Goal: Task Accomplishment & Management: Manage account settings

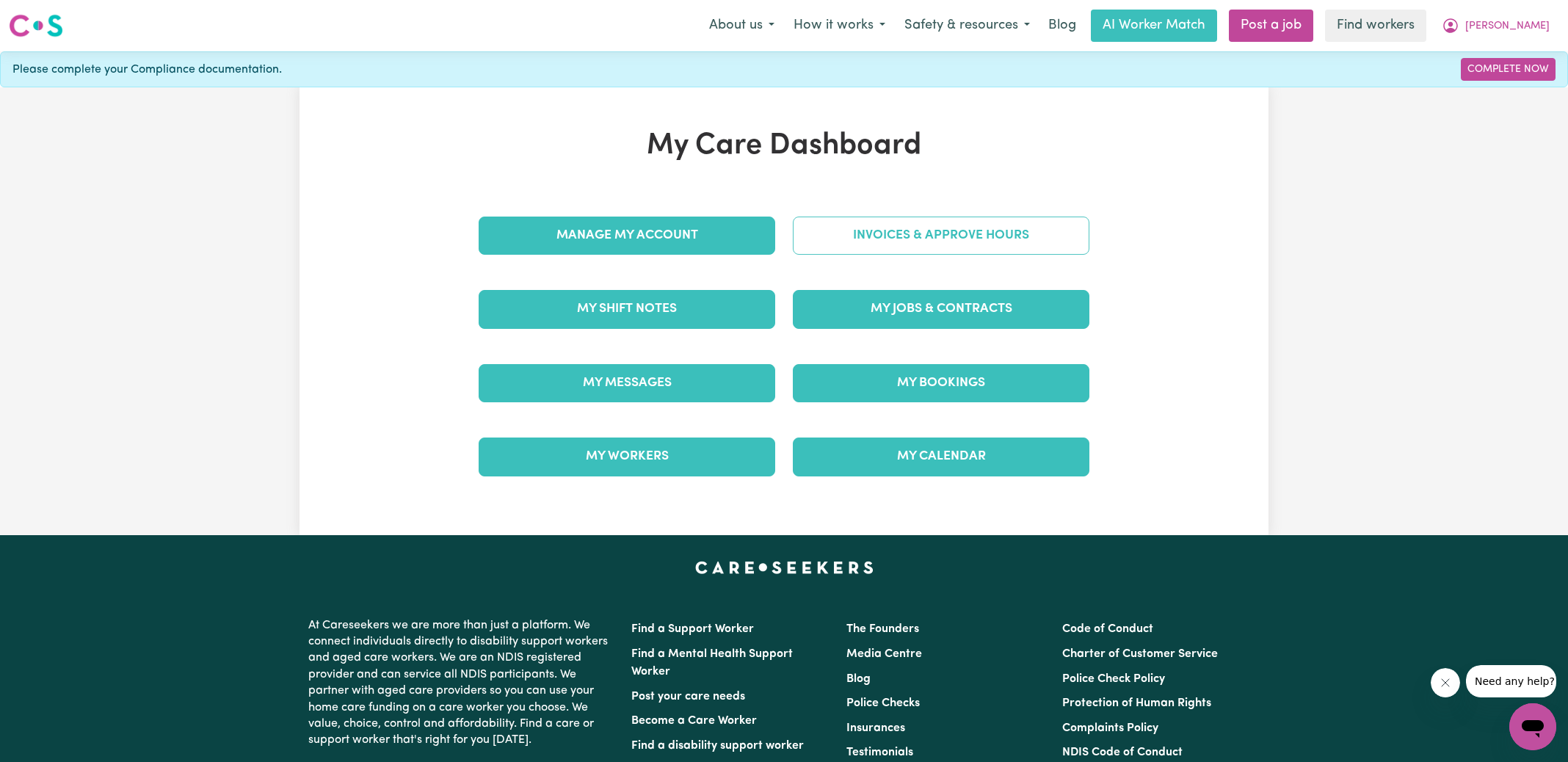
click at [863, 227] on link "Invoices & Approve Hours" at bounding box center [941, 235] width 296 height 38
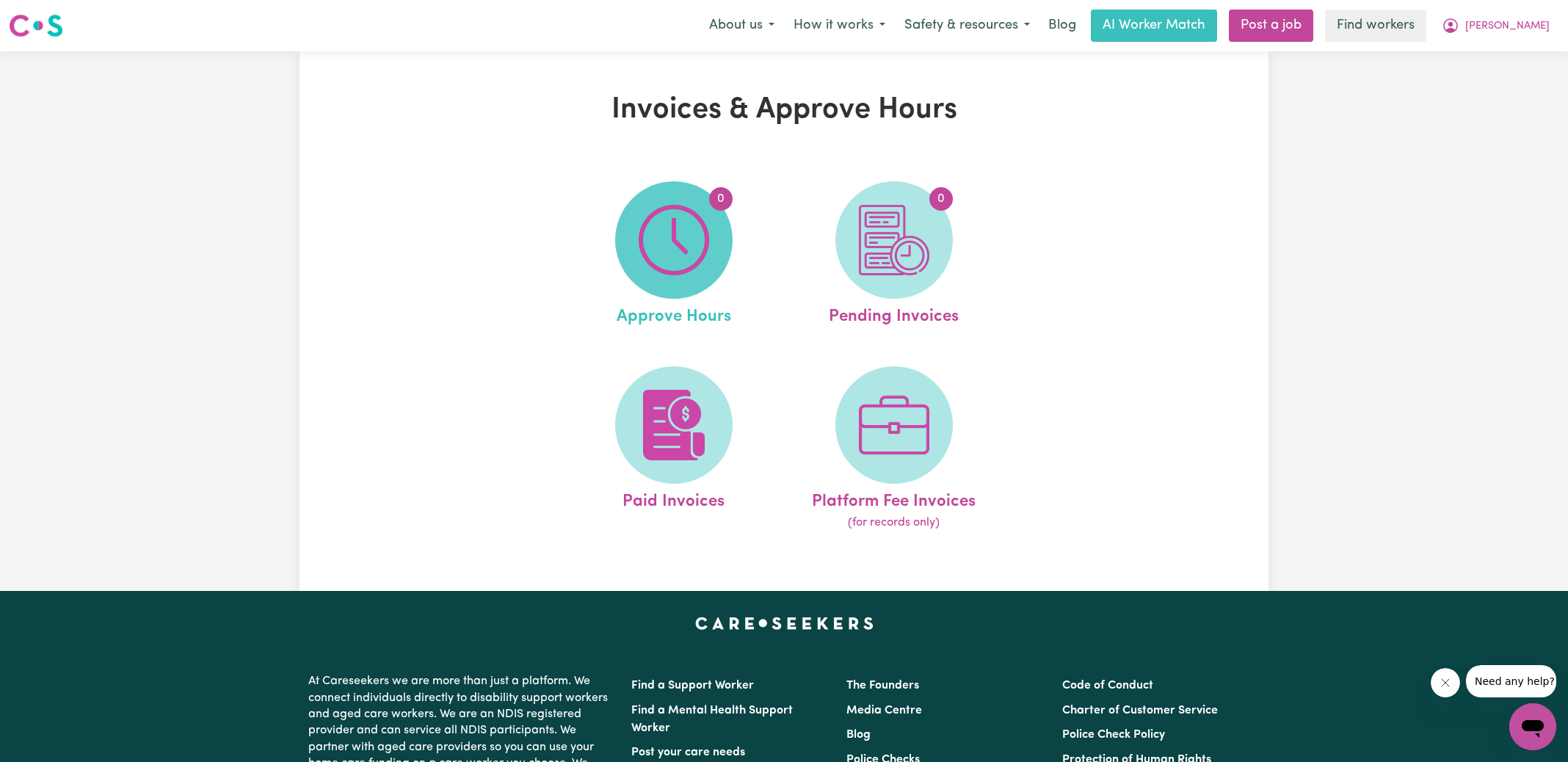
click at [678, 232] on img at bounding box center [674, 239] width 70 height 70
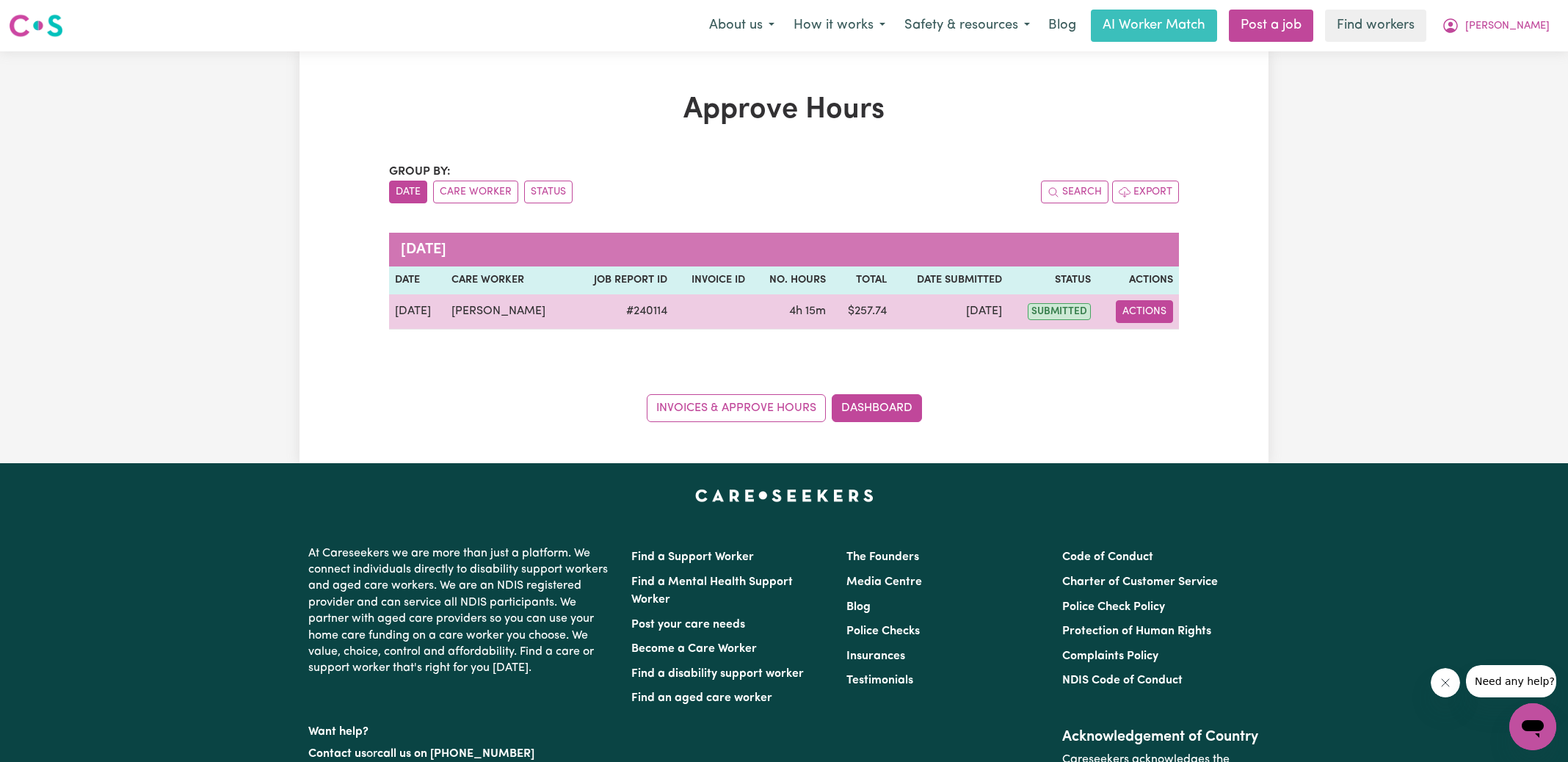
click at [1130, 315] on button "Actions" at bounding box center [1144, 311] width 57 height 22
click at [1154, 339] on link "View Job Report" at bounding box center [1181, 345] width 126 height 29
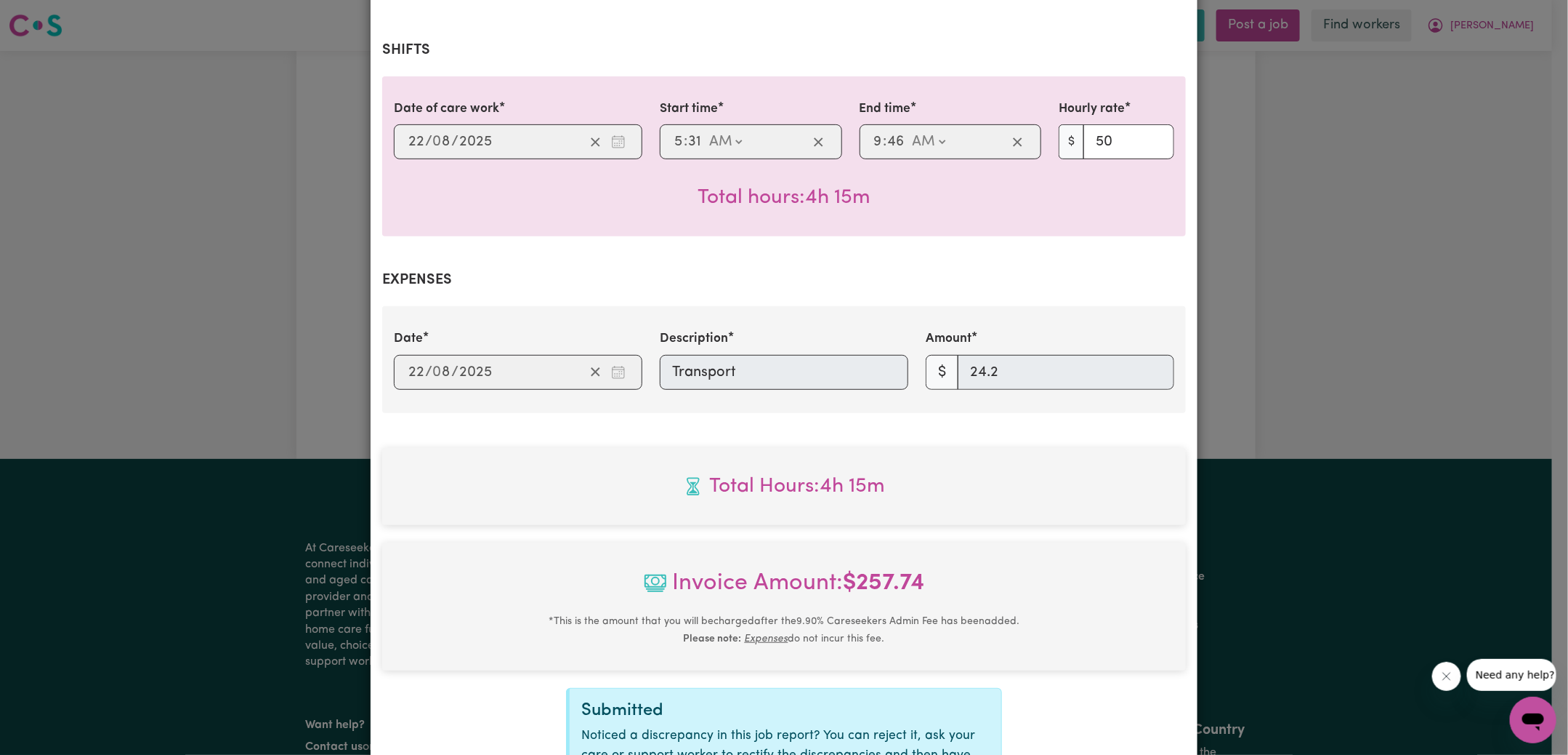
scroll to position [454, 0]
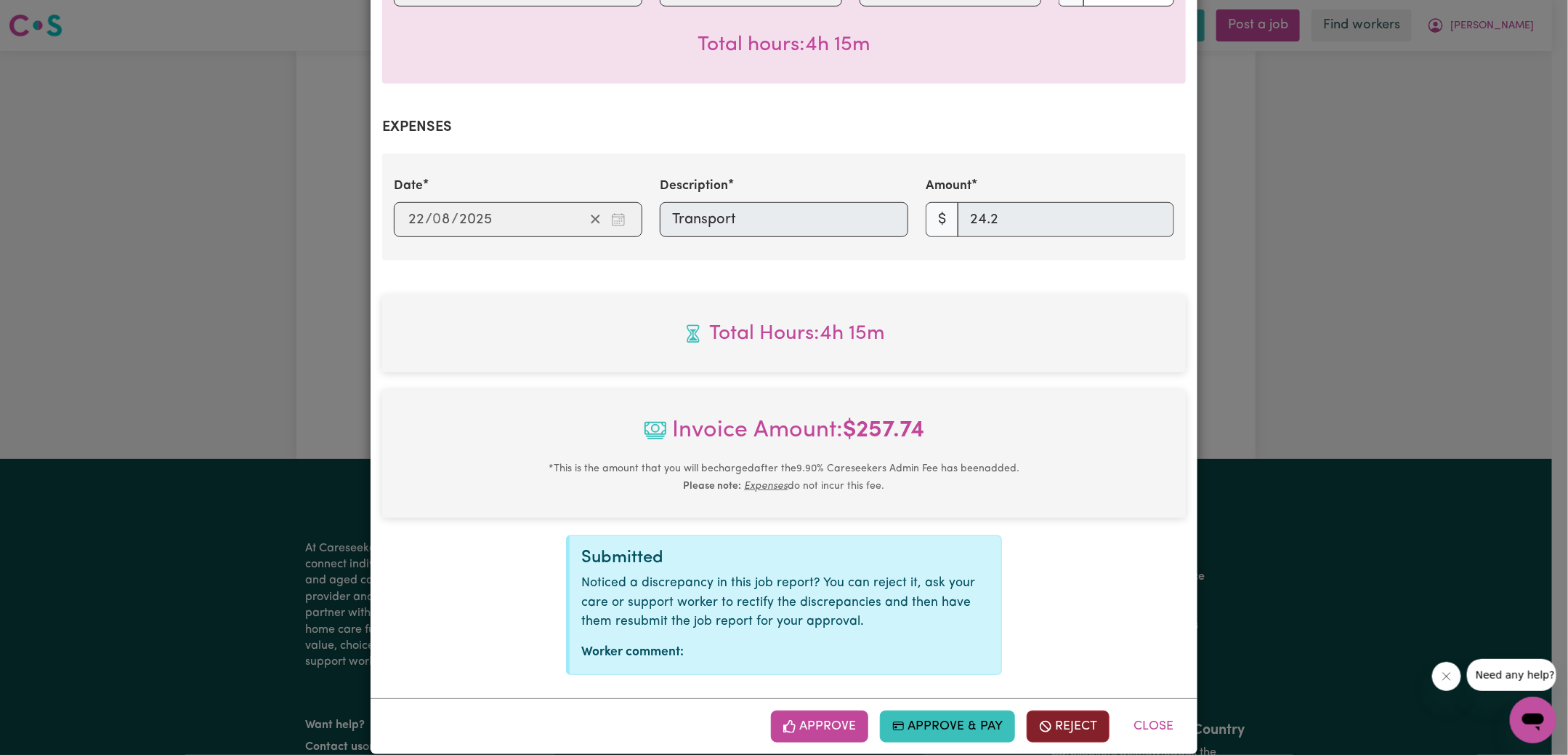
click at [1074, 711] on button "Reject" at bounding box center [1068, 727] width 82 height 32
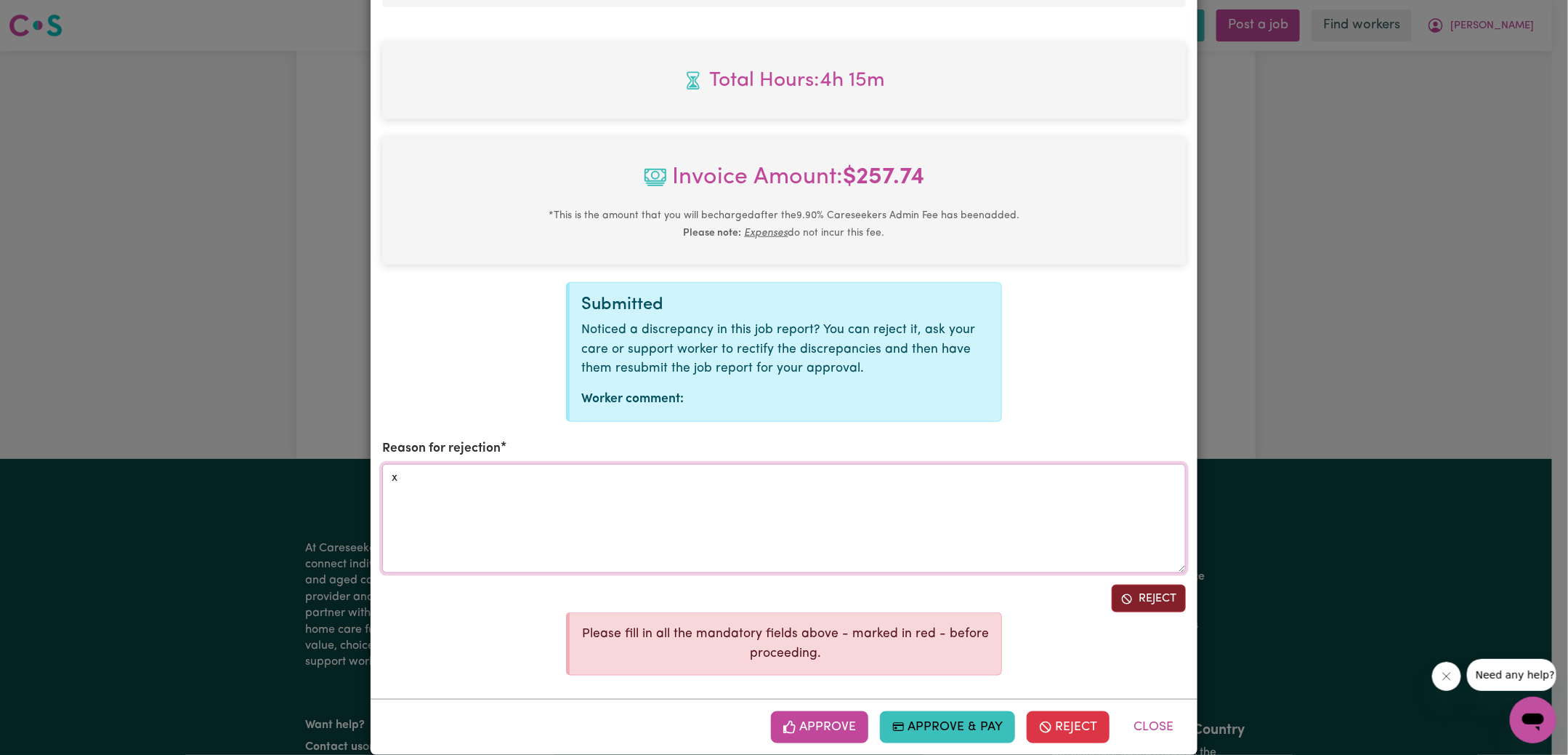
type textarea "x"
click at [1130, 585] on button "Reject" at bounding box center [1149, 598] width 74 height 28
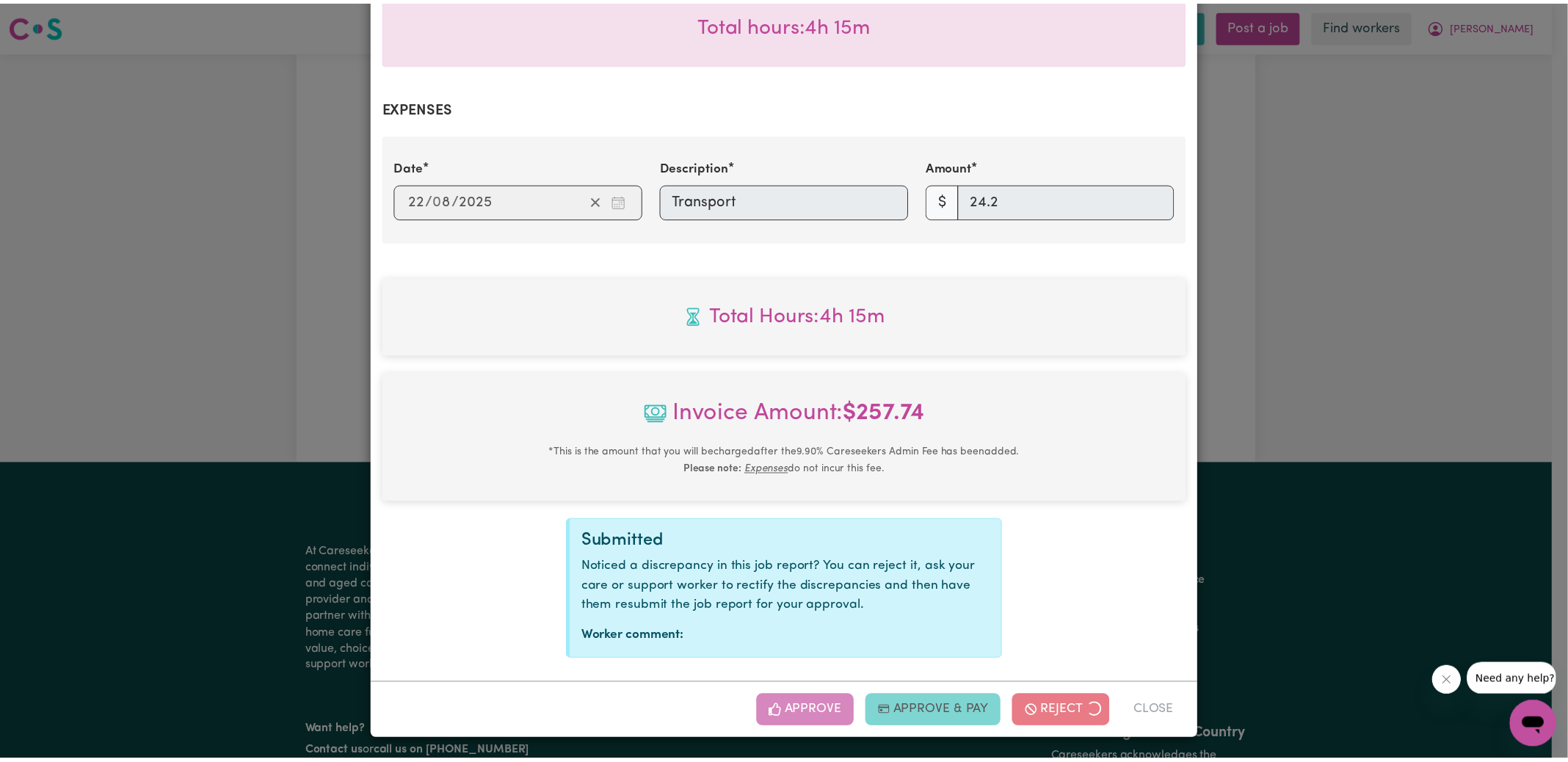
scroll to position [458, 0]
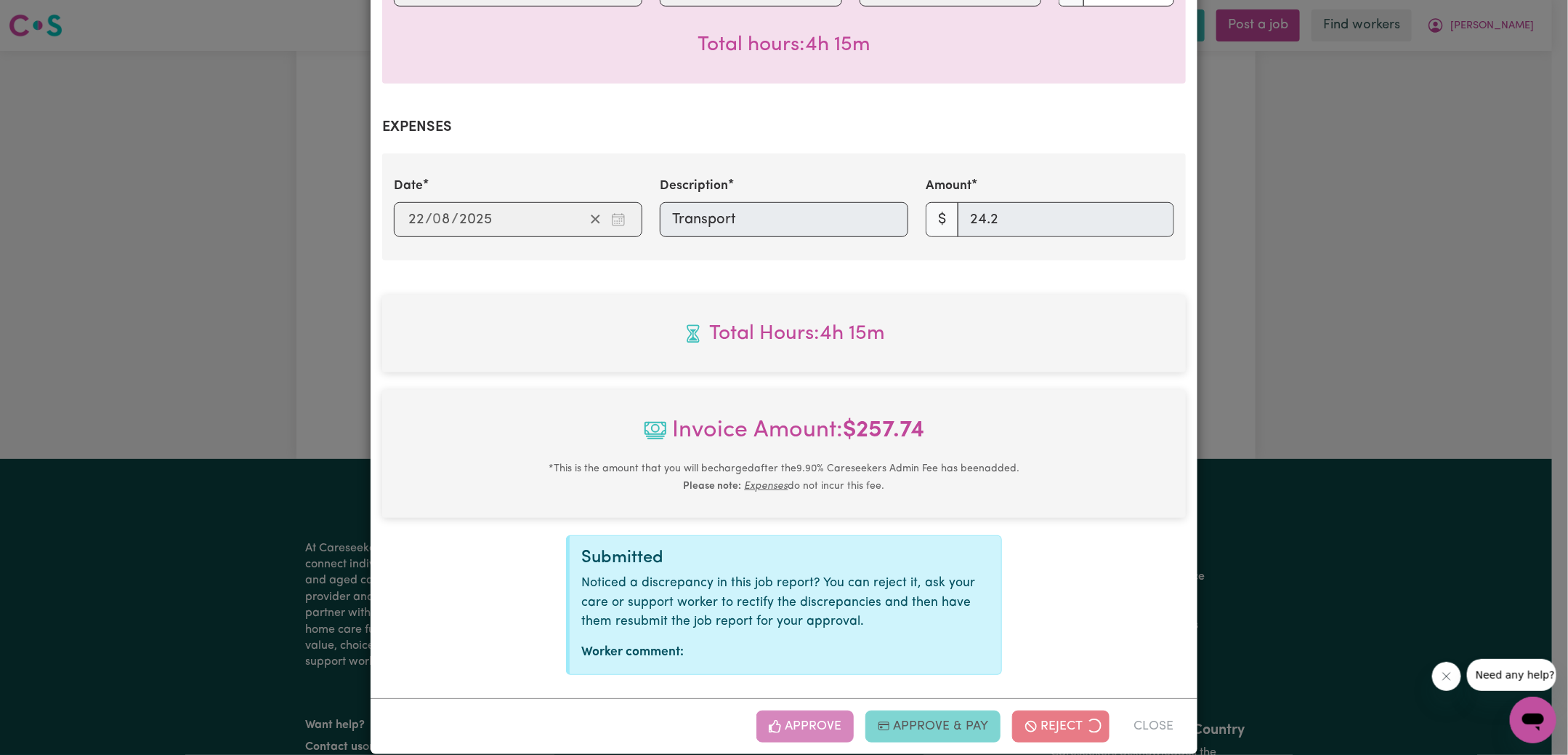
click at [1319, 352] on div "Job Report # 240114 - [PERSON_NAME] Summary Job report # 240114 Client name: [P…" at bounding box center [784, 378] width 1568 height 755
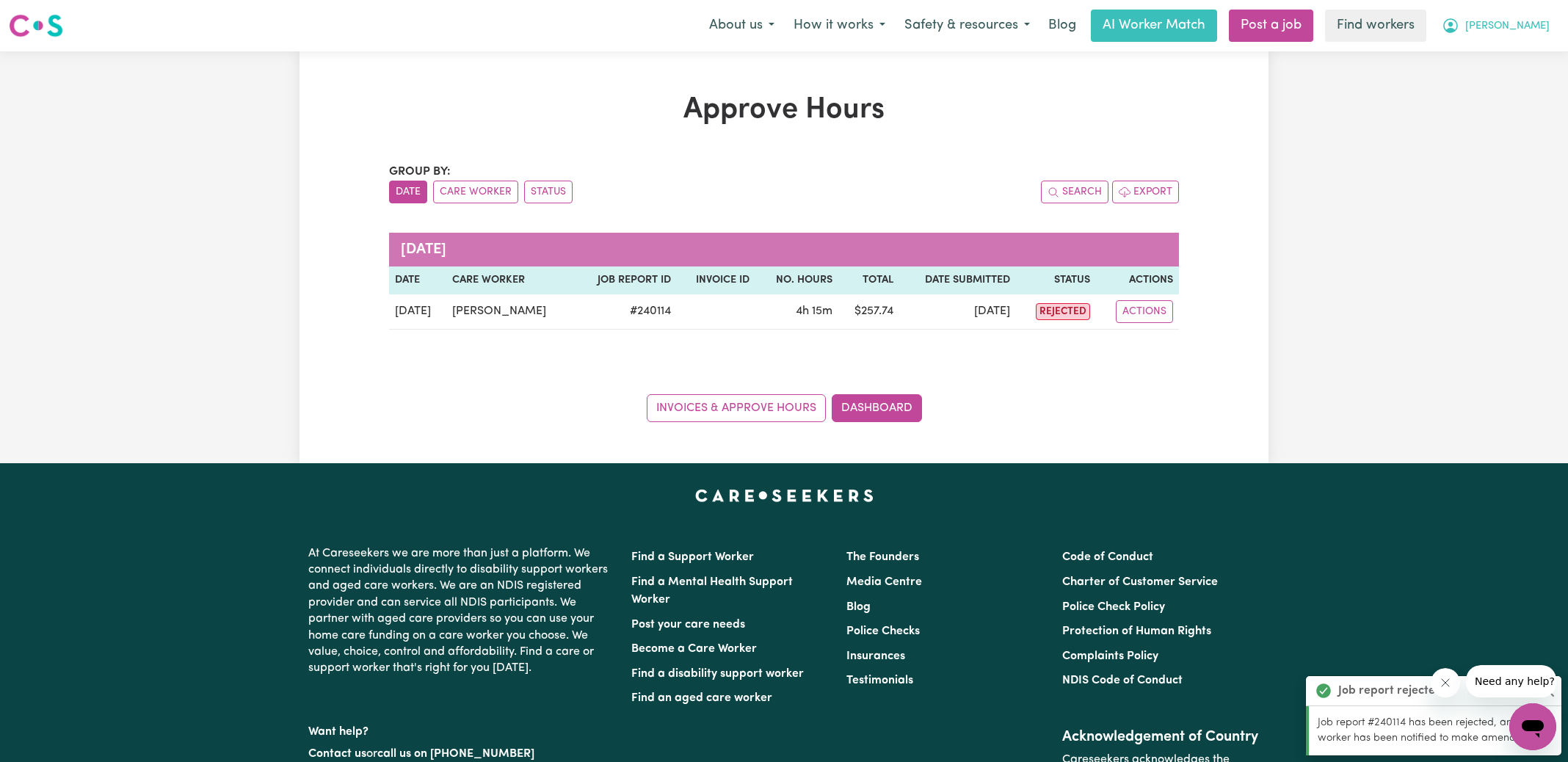
click at [1460, 27] on icon "My Account" at bounding box center [1451, 25] width 18 height 18
click at [1493, 97] on link "Logout" at bounding box center [1501, 84] width 116 height 28
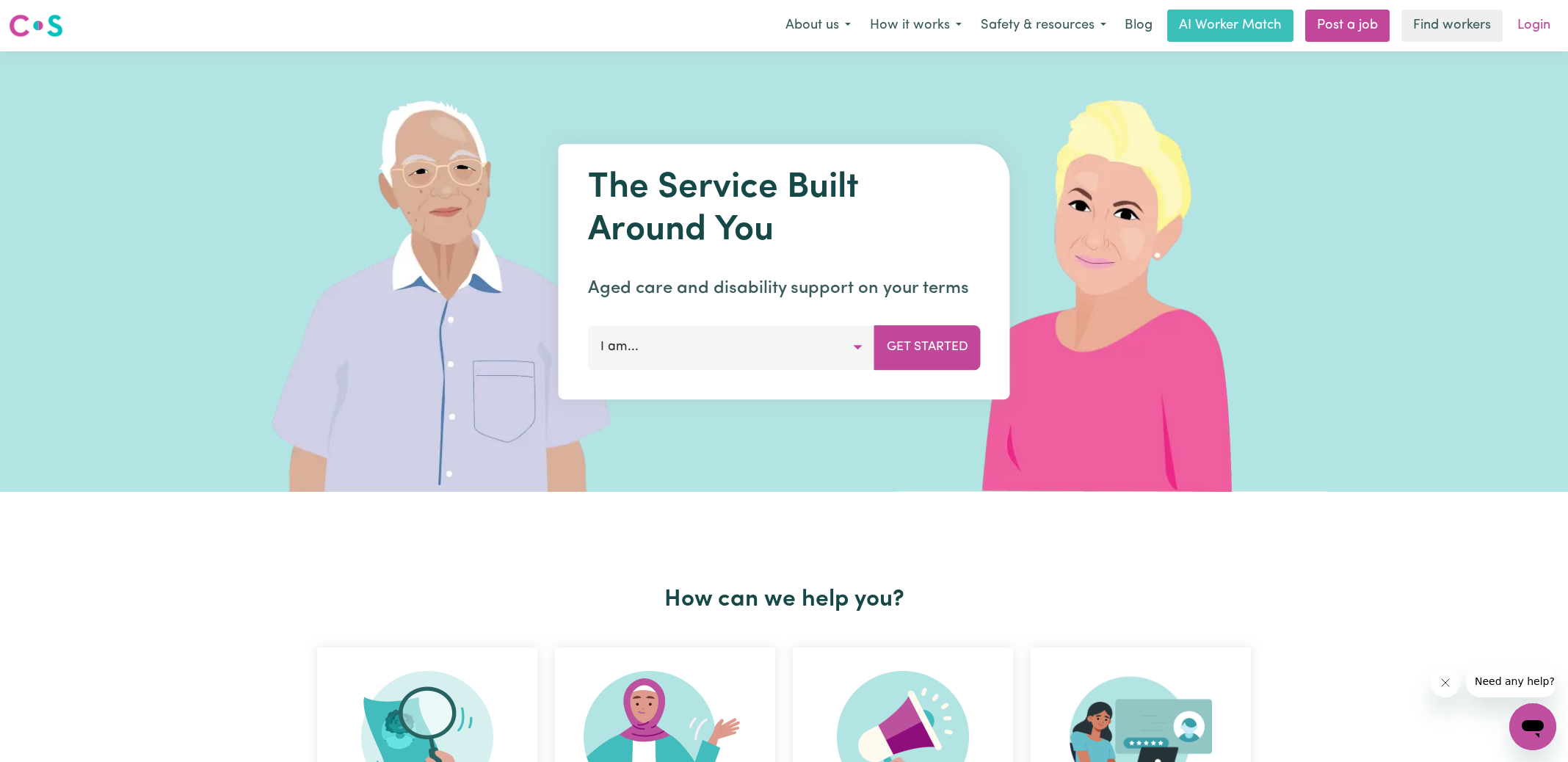
click at [1539, 27] on link "Login" at bounding box center [1534, 25] width 51 height 32
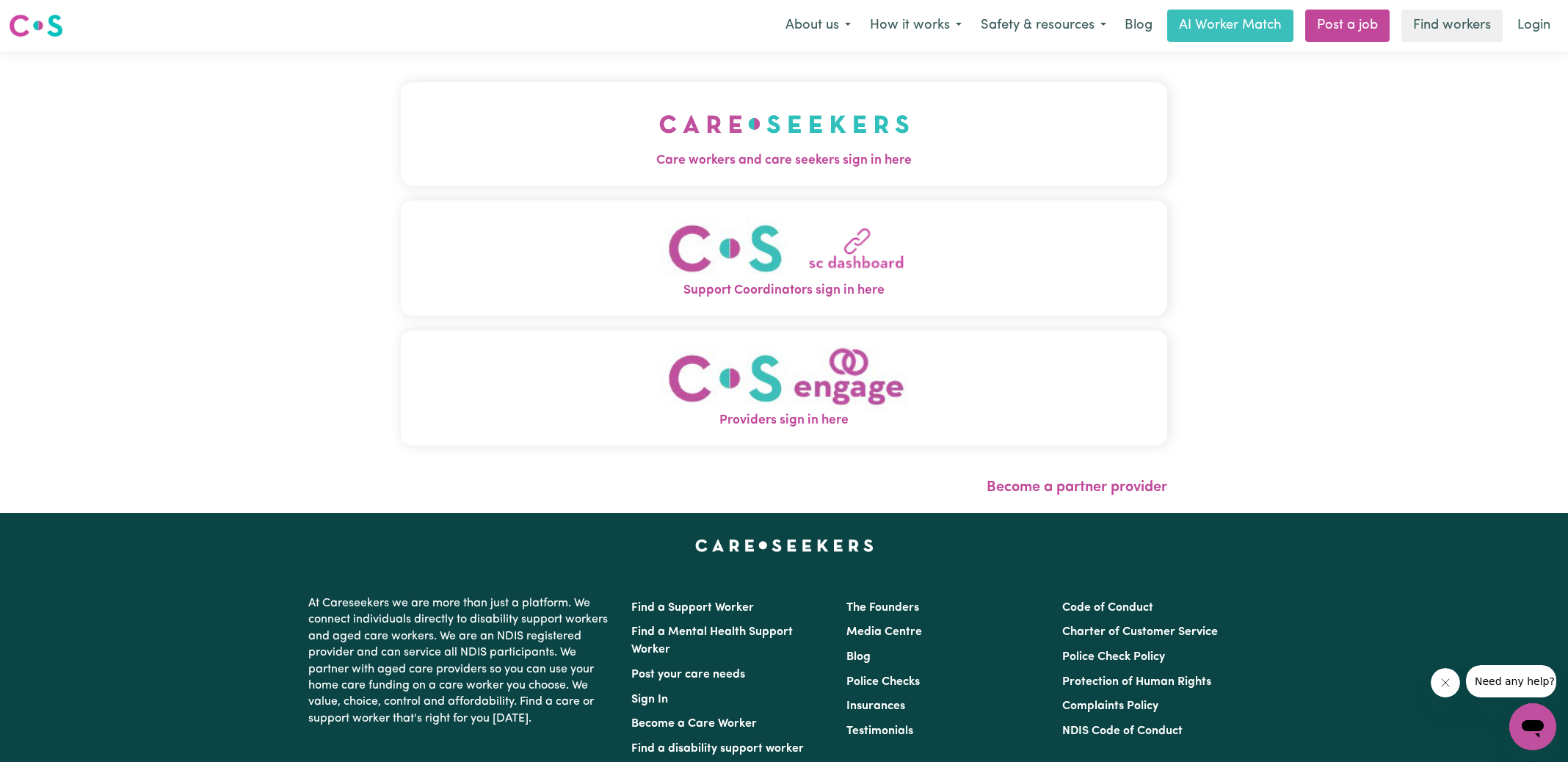
click at [550, 146] on button "Care workers and care seekers sign in here" at bounding box center [784, 133] width 766 height 103
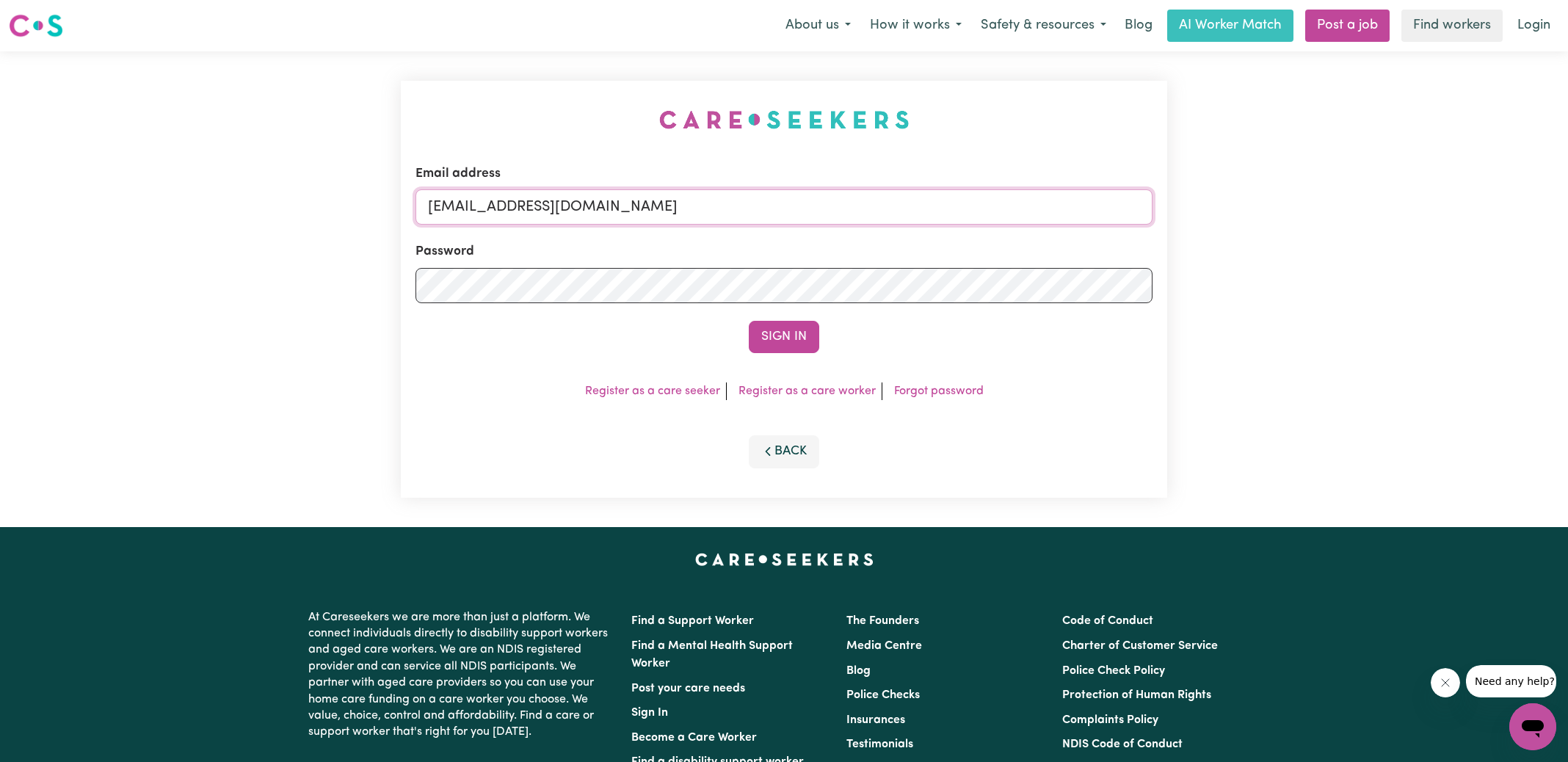
drag, startPoint x: 516, startPoint y: 204, endPoint x: 1245, endPoint y: 322, distance: 738.5
click at [1245, 322] on div "Email address [EMAIL_ADDRESS][DOMAIN_NAME] Password Sign In Register as a care …" at bounding box center [784, 289] width 1568 height 476
type input "SUPERUSER~[EMAIL_ADDRESS][DOMAIN_NAME]"
click at [749, 321] on button "Sign In" at bounding box center [784, 337] width 70 height 32
